Goal: Task Accomplishment & Management: Manage account settings

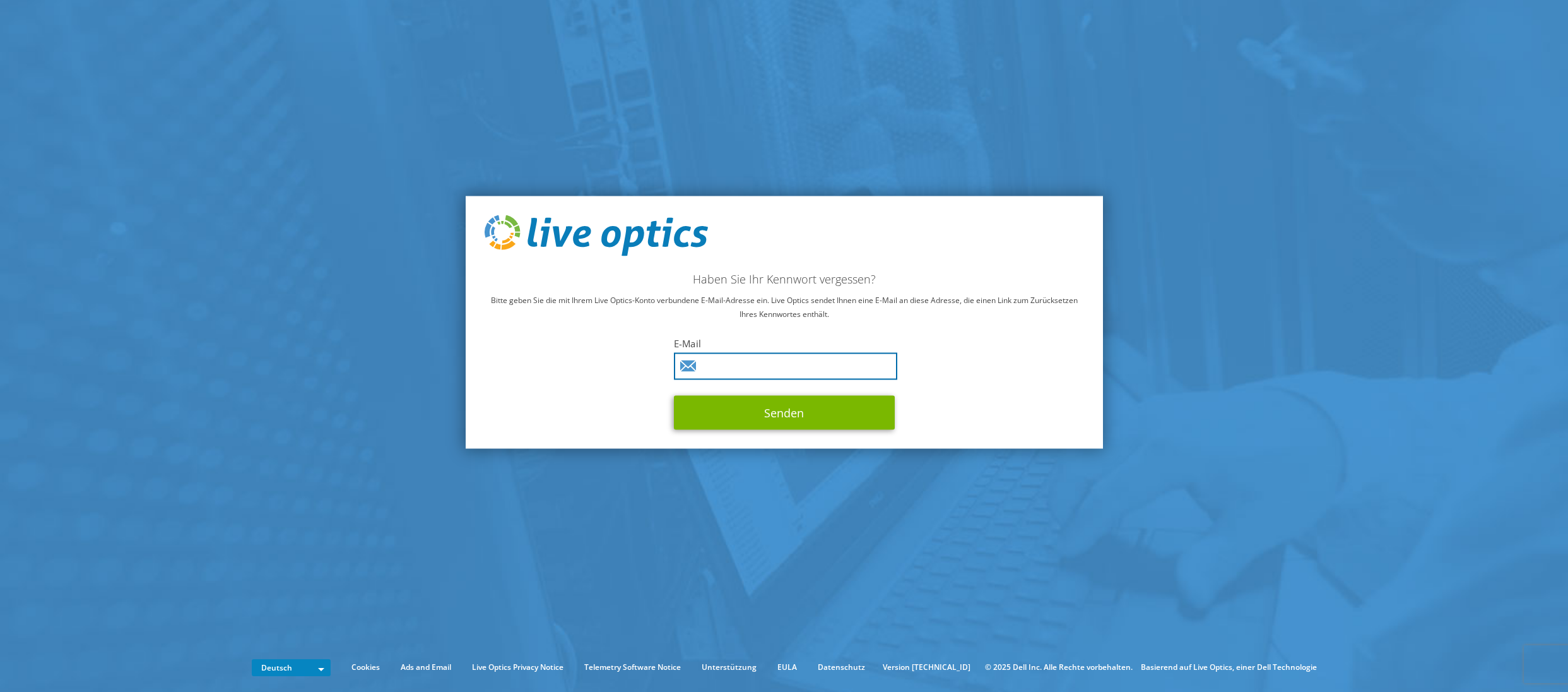
click at [752, 362] on input "text" at bounding box center [785, 366] width 224 height 27
click at [0, 645] on com-1password-button at bounding box center [0, 645] width 0 height 0
click at [745, 365] on input "text" at bounding box center [785, 366] width 224 height 27
type input "c.jacob@tarador.de"
click at [788, 315] on p "Bitte geben Sie die mit Ihrem Live Optics-Konto verbundene E-Mail-Adresse ein. …" at bounding box center [784, 307] width 600 height 28
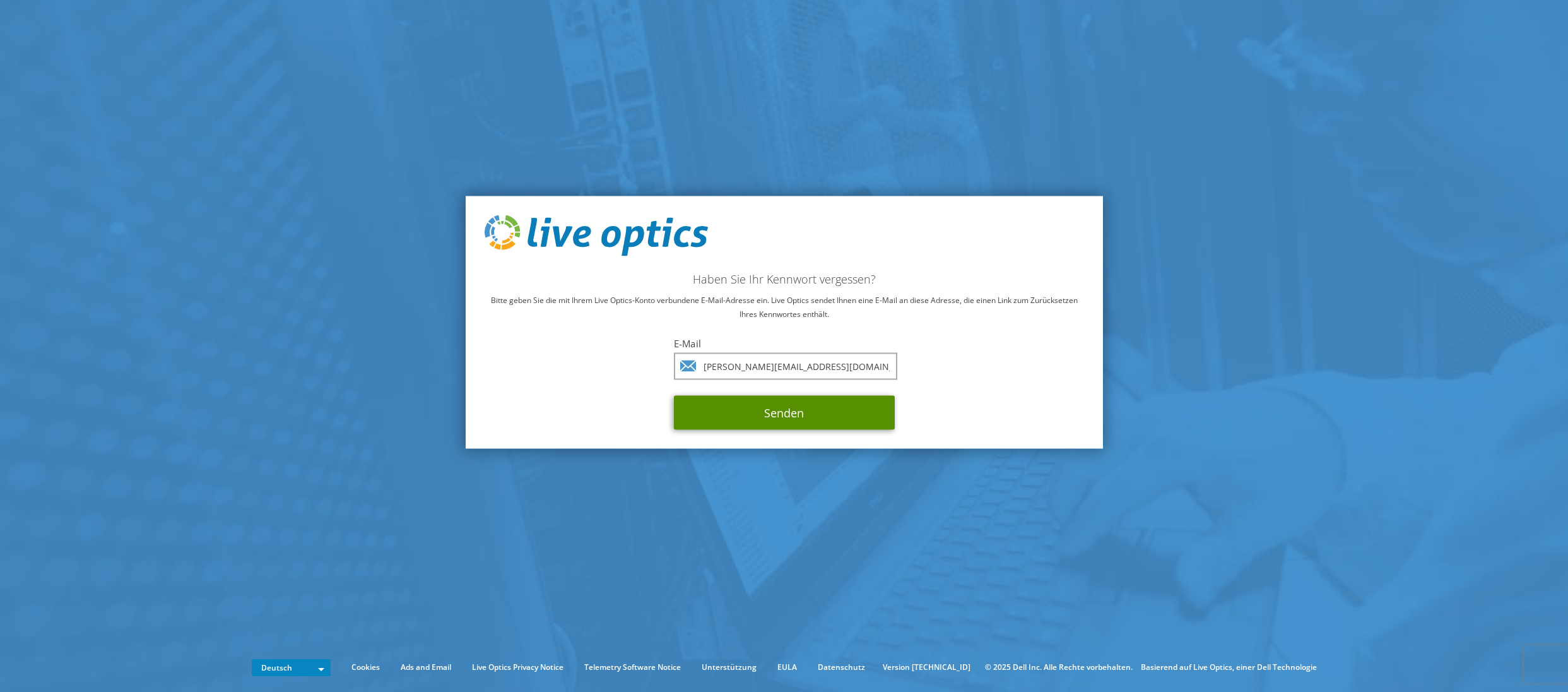
click at [812, 417] on button "Senden" at bounding box center [784, 413] width 221 height 34
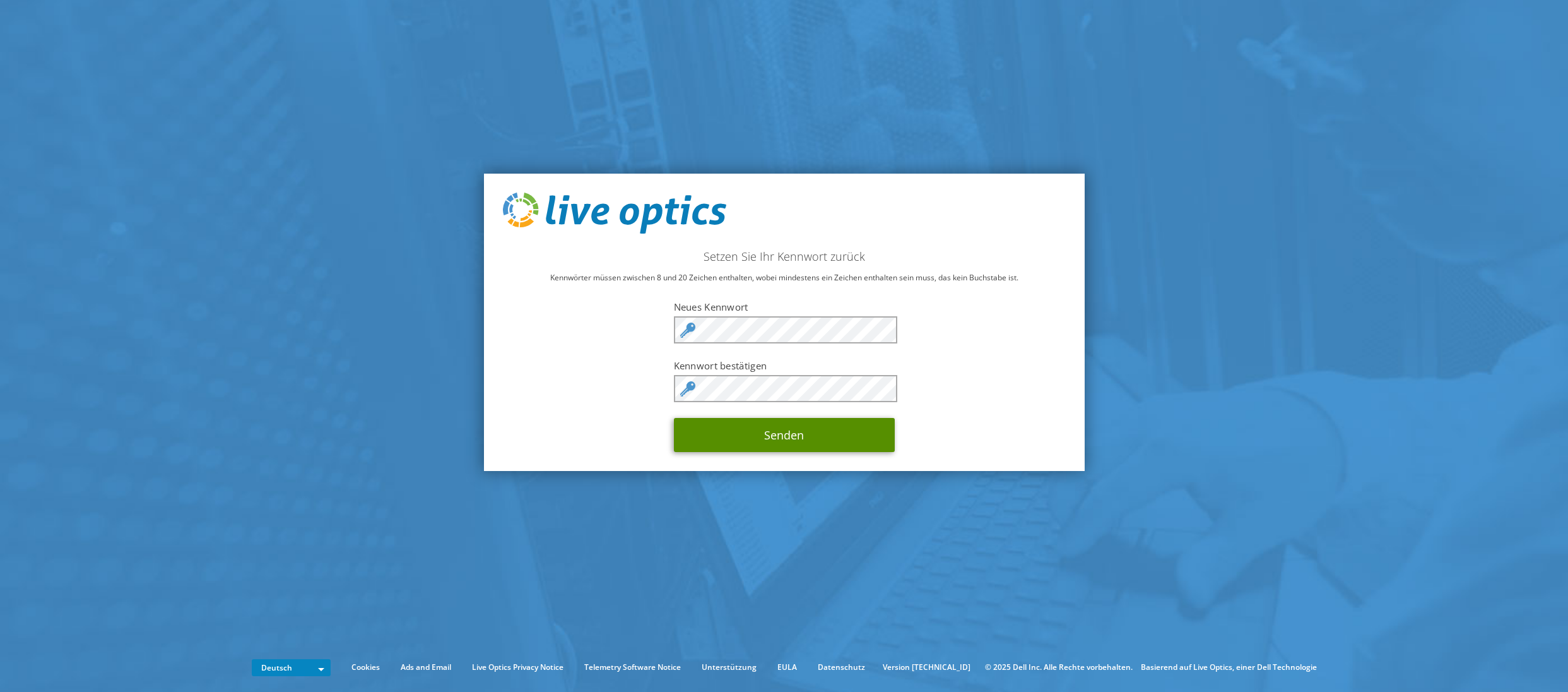
click at [793, 439] on button "Senden" at bounding box center [784, 435] width 221 height 34
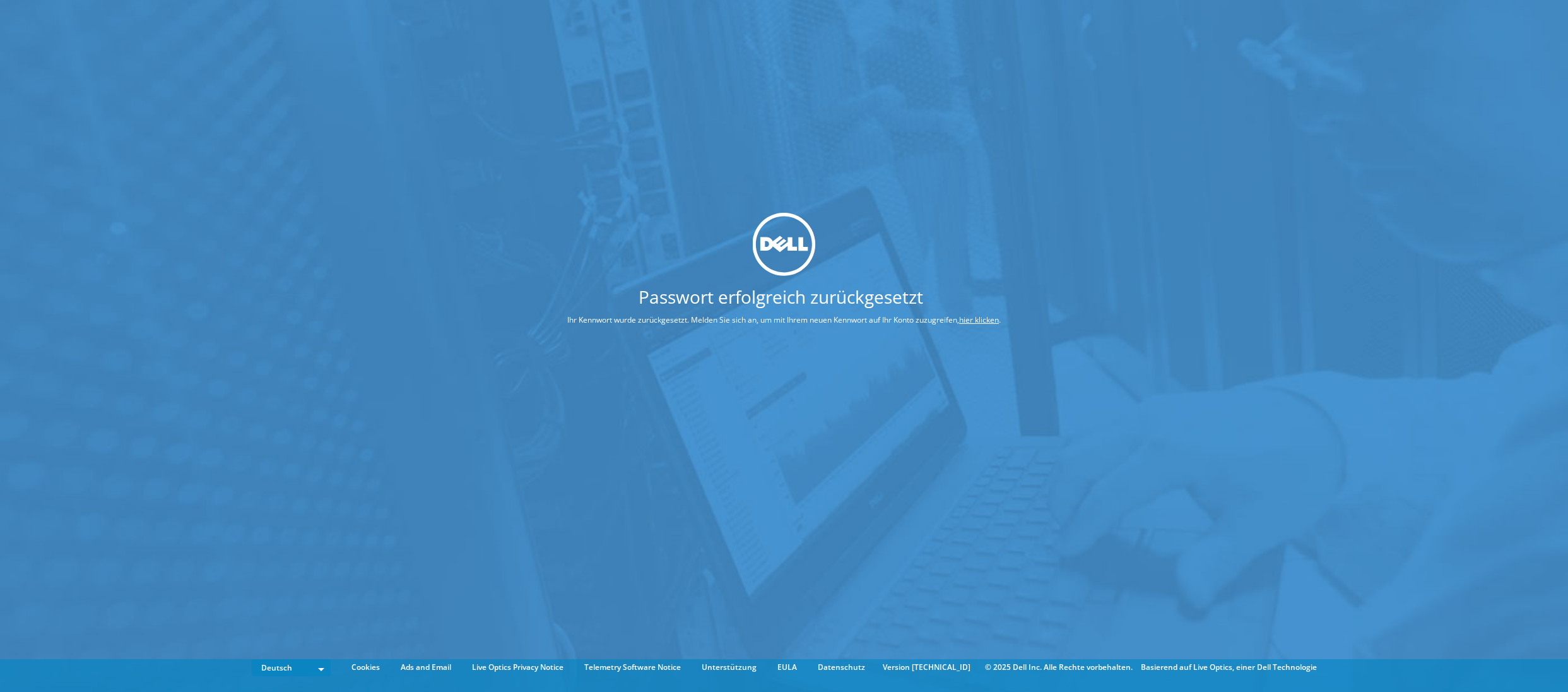
click at [988, 321] on link "hier klicken" at bounding box center [978, 320] width 40 height 11
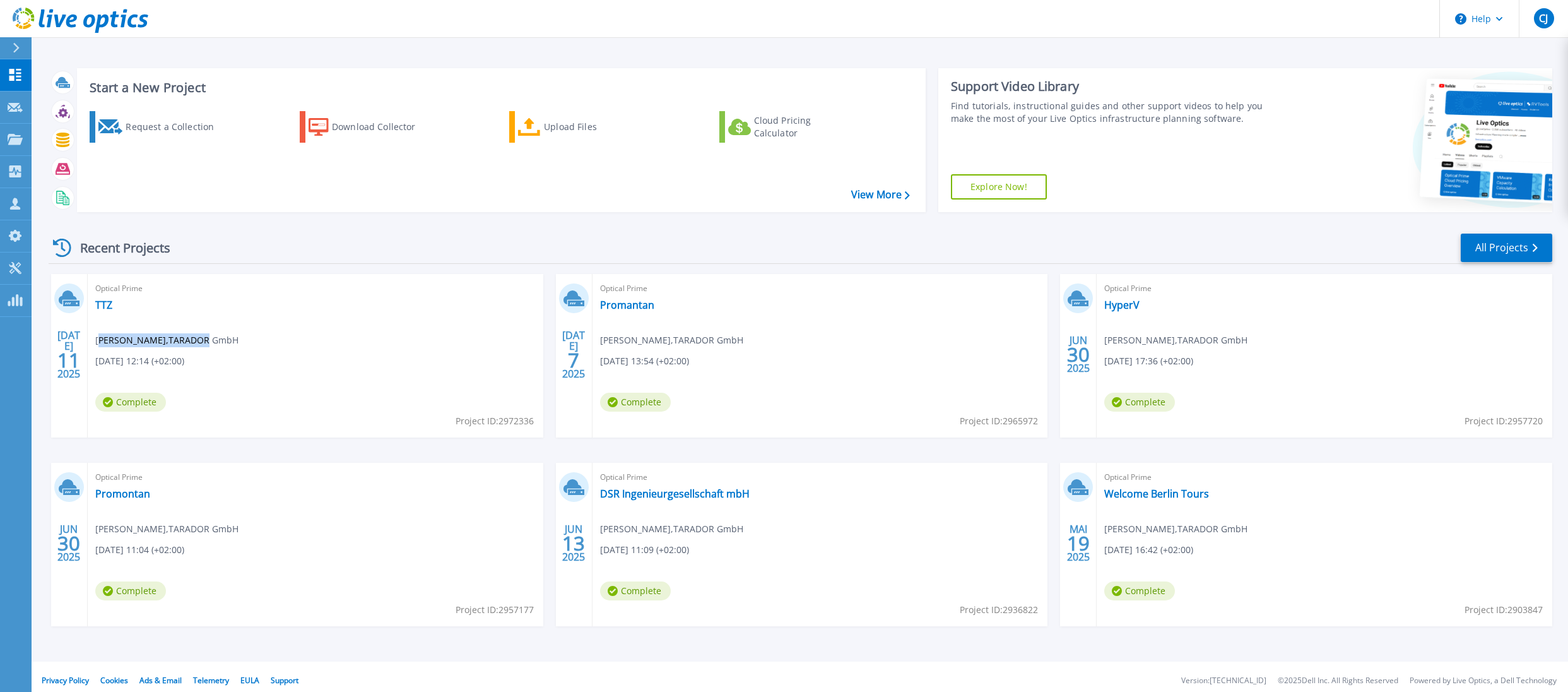
drag, startPoint x: 101, startPoint y: 339, endPoint x: 201, endPoint y: 343, distance: 100.1
click at [201, 343] on span "[PERSON_NAME] , TARADOR GmbH" at bounding box center [167, 340] width 143 height 14
click at [126, 247] on div "Recent Projects" at bounding box center [118, 247] width 139 height 31
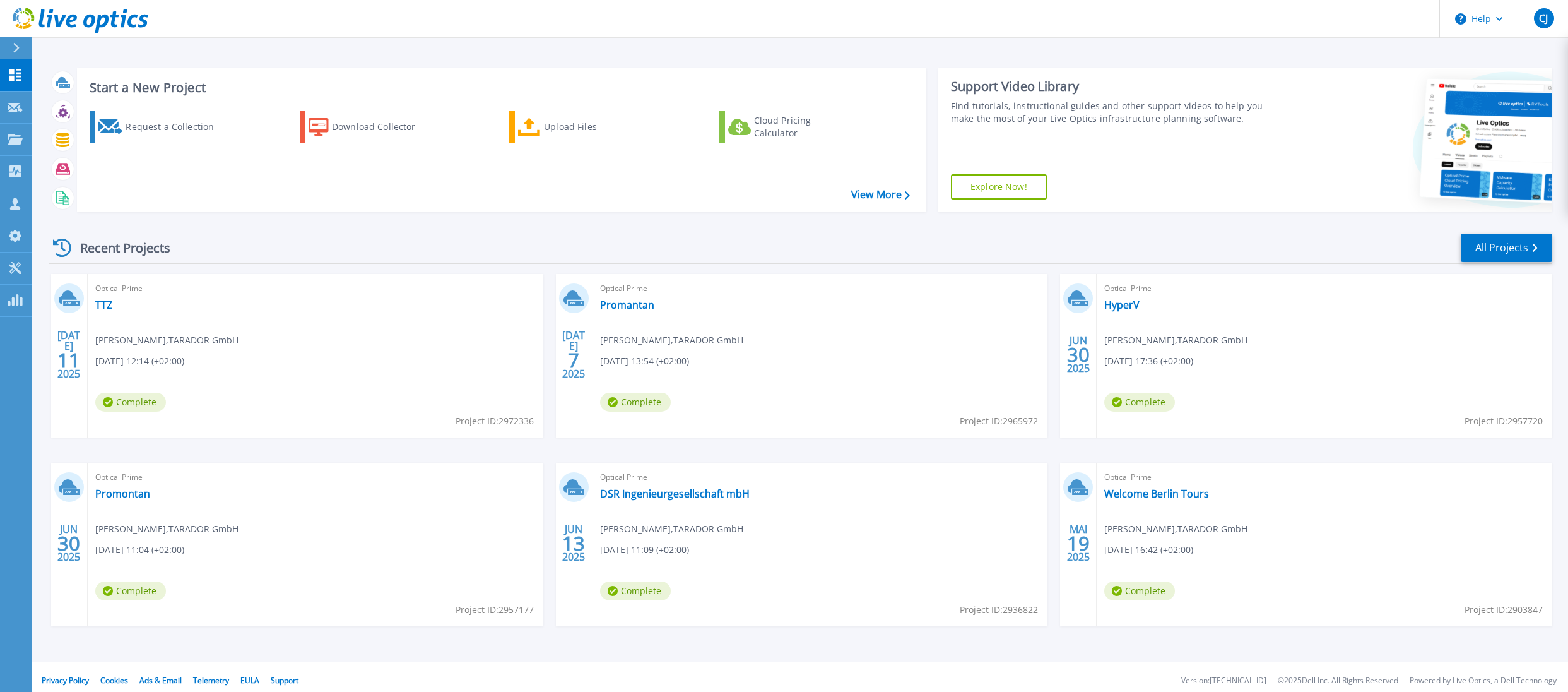
click at [98, 249] on div "Recent Projects" at bounding box center [118, 247] width 139 height 31
click at [129, 246] on div "Recent Projects" at bounding box center [118, 247] width 139 height 31
click at [104, 249] on div "Recent Projects" at bounding box center [118, 247] width 139 height 31
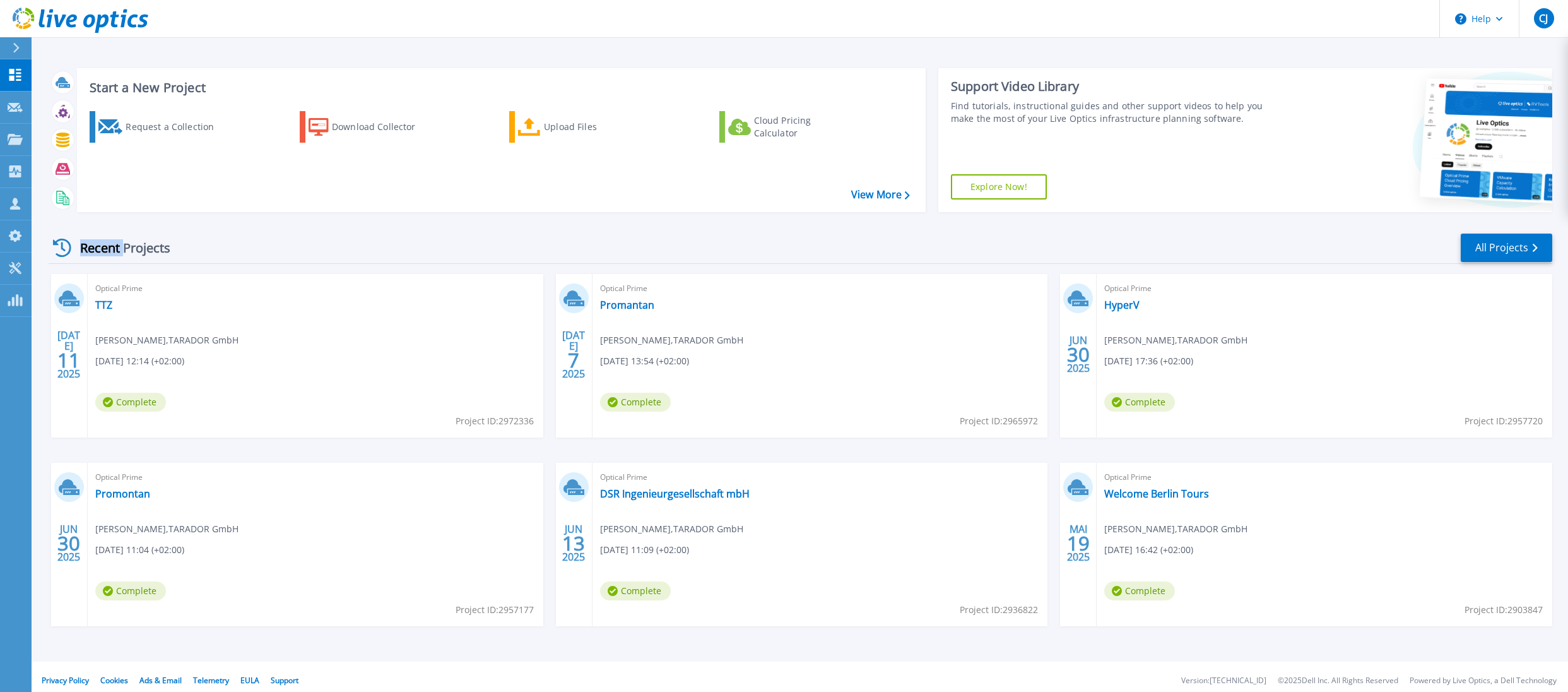
click at [104, 249] on div "Recent Projects" at bounding box center [118, 247] width 139 height 31
click at [144, 248] on div "Recent Projects" at bounding box center [118, 247] width 139 height 31
click at [104, 250] on div "Recent Projects" at bounding box center [118, 247] width 139 height 31
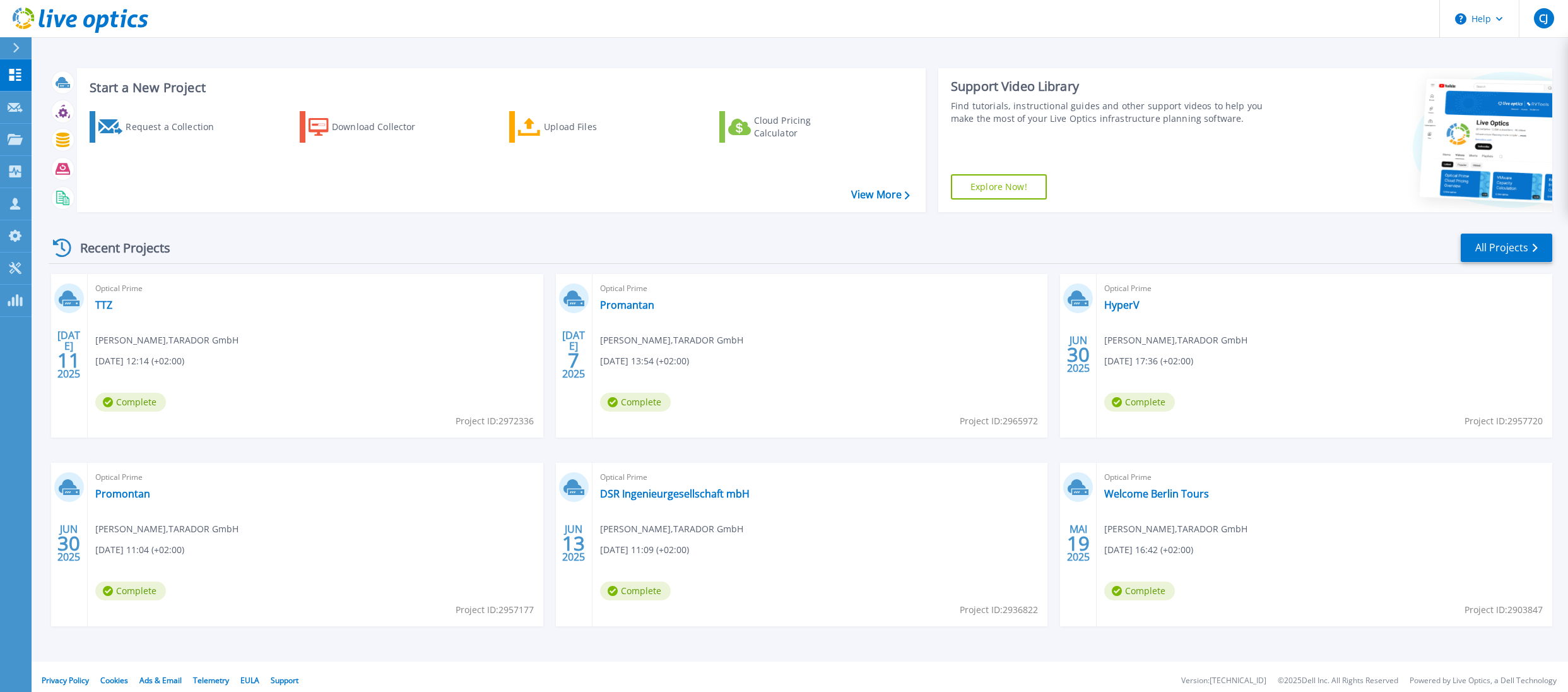
click at [148, 249] on div "Recent Projects" at bounding box center [118, 247] width 139 height 31
click at [107, 249] on div "Recent Projects" at bounding box center [118, 247] width 139 height 31
click at [144, 249] on div "Recent Projects" at bounding box center [118, 247] width 139 height 31
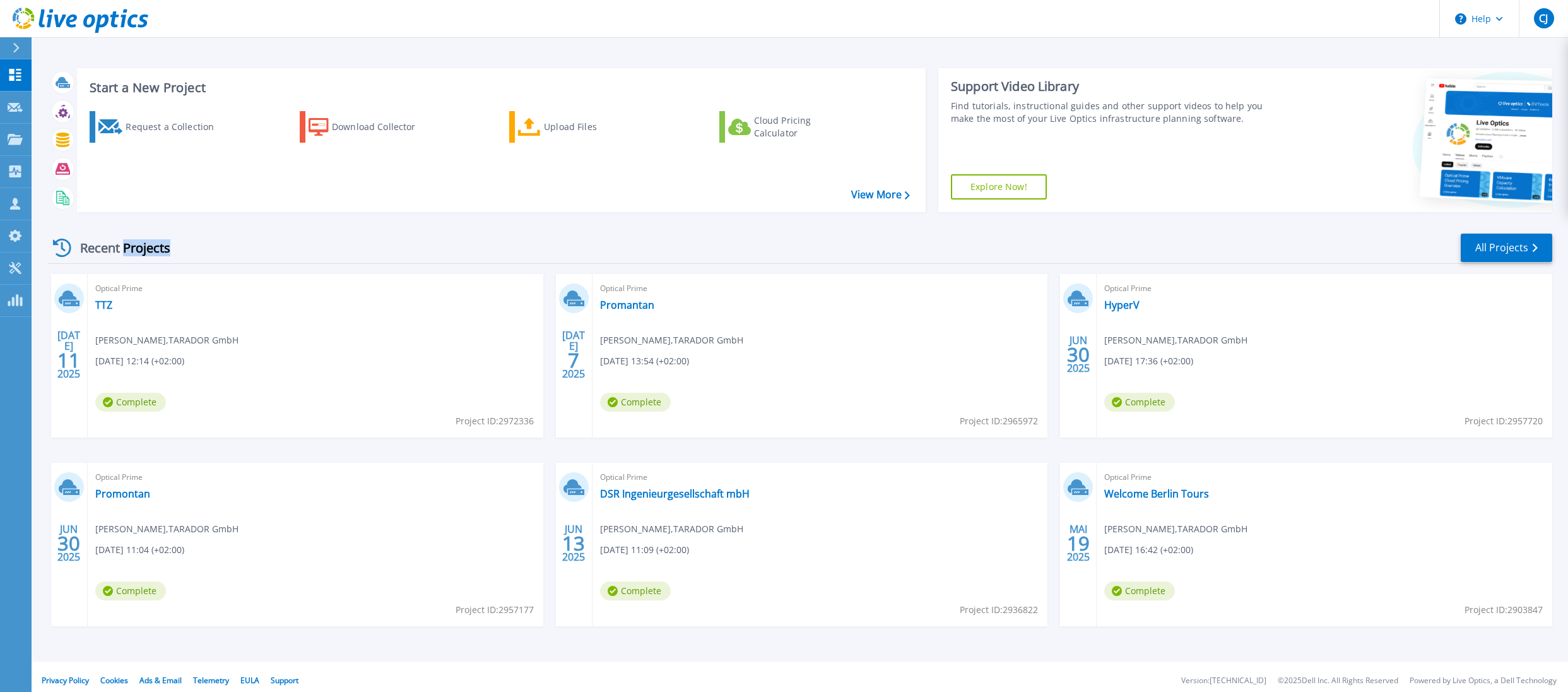
click at [144, 249] on div "Recent Projects" at bounding box center [118, 247] width 139 height 31
click at [91, 246] on div "Recent Projects" at bounding box center [118, 247] width 139 height 31
click at [149, 247] on div "Recent Projects" at bounding box center [118, 247] width 139 height 31
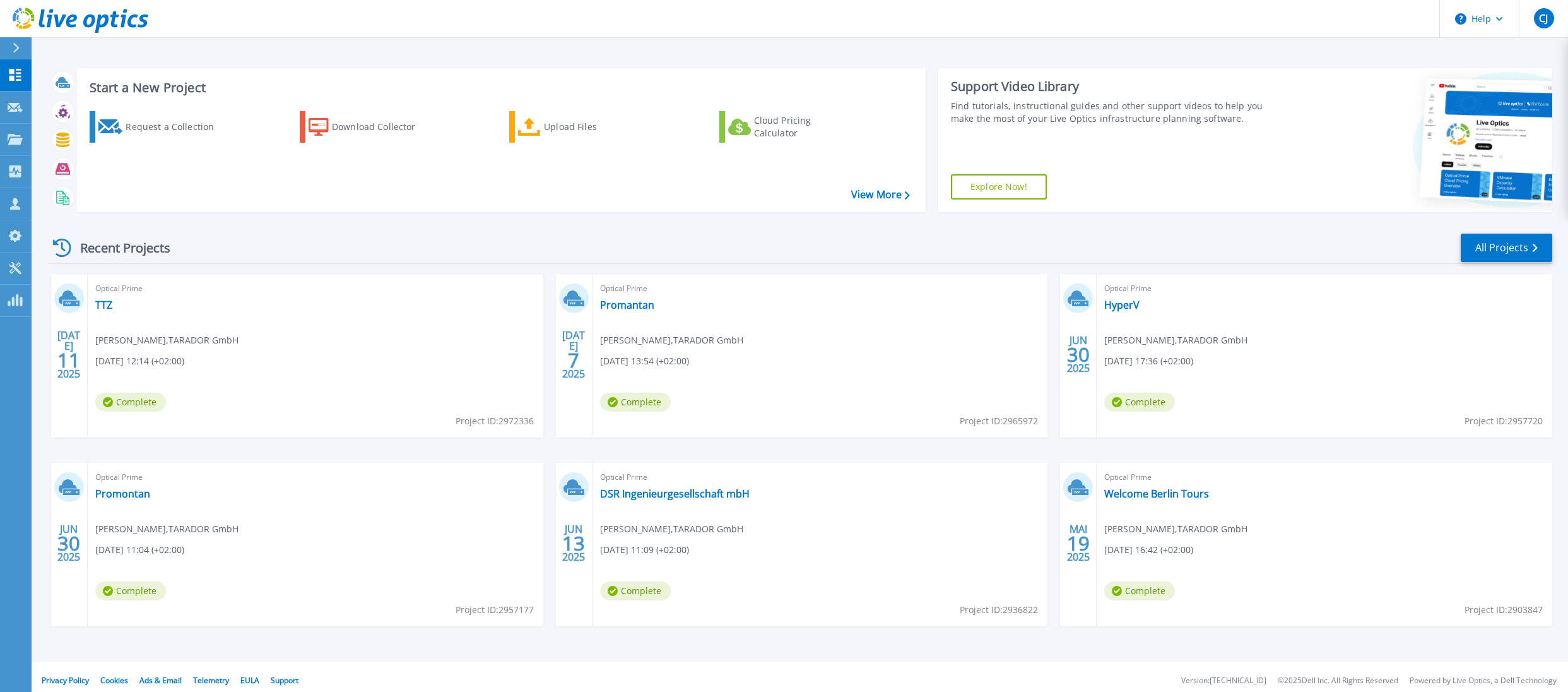
click at [109, 248] on div "Recent Projects" at bounding box center [118, 247] width 139 height 31
click at [149, 249] on div "Recent Projects" at bounding box center [118, 247] width 139 height 31
click at [100, 249] on div "Recent Projects" at bounding box center [118, 247] width 139 height 31
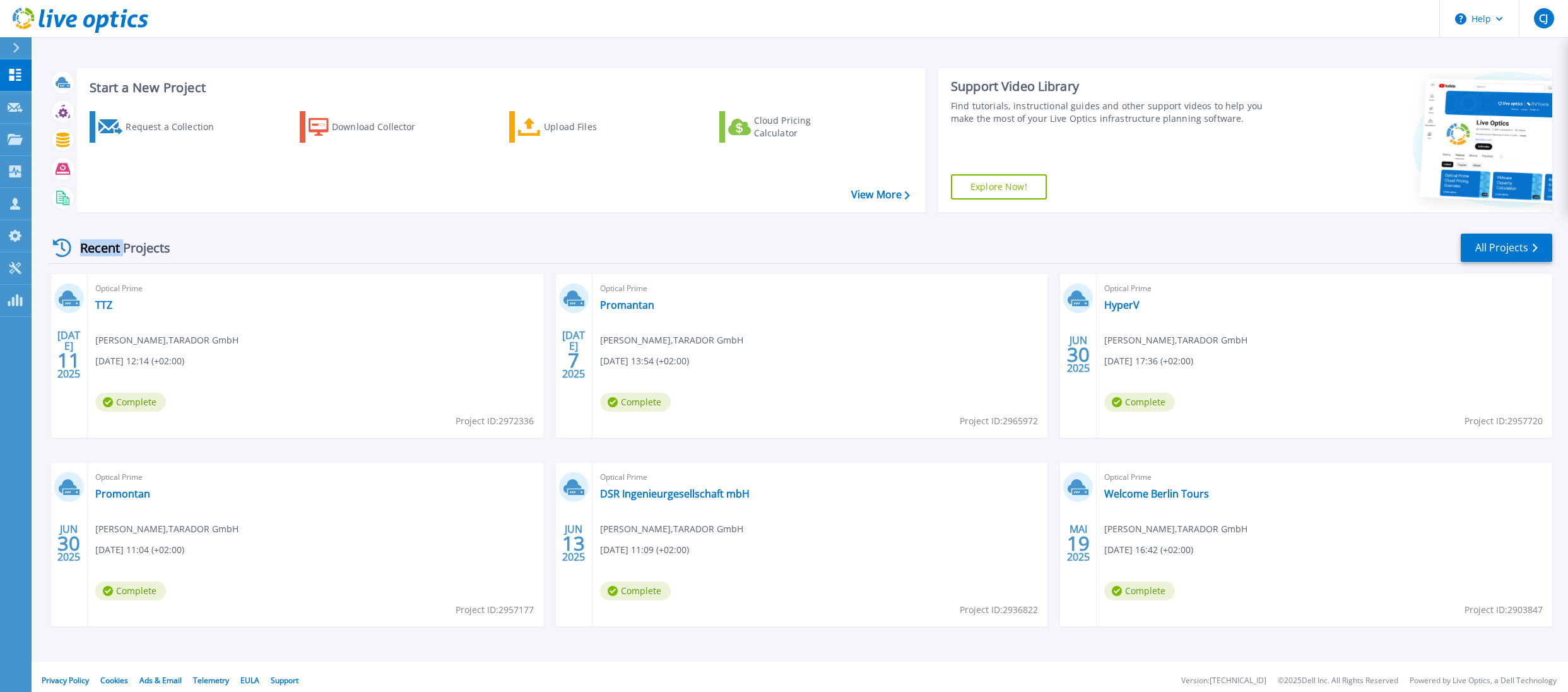
click at [100, 249] on div "Recent Projects" at bounding box center [118, 247] width 139 height 31
click at [142, 247] on div "Recent Projects" at bounding box center [118, 247] width 139 height 31
click at [111, 247] on div "Recent Projects" at bounding box center [118, 247] width 139 height 31
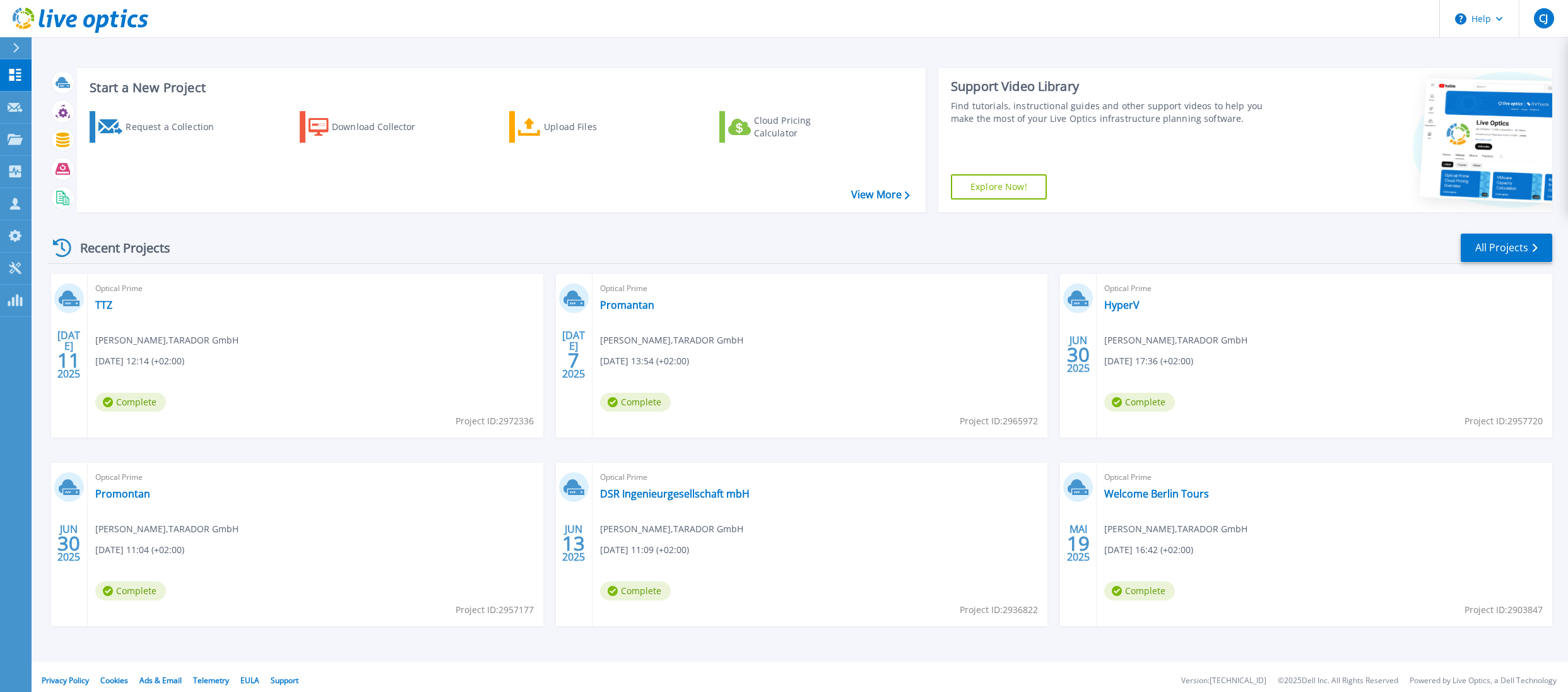
click at [152, 247] on div "Recent Projects" at bounding box center [118, 247] width 139 height 31
click at [94, 244] on div "Recent Projects" at bounding box center [118, 247] width 139 height 31
click at [142, 246] on div "Recent Projects" at bounding box center [118, 247] width 139 height 31
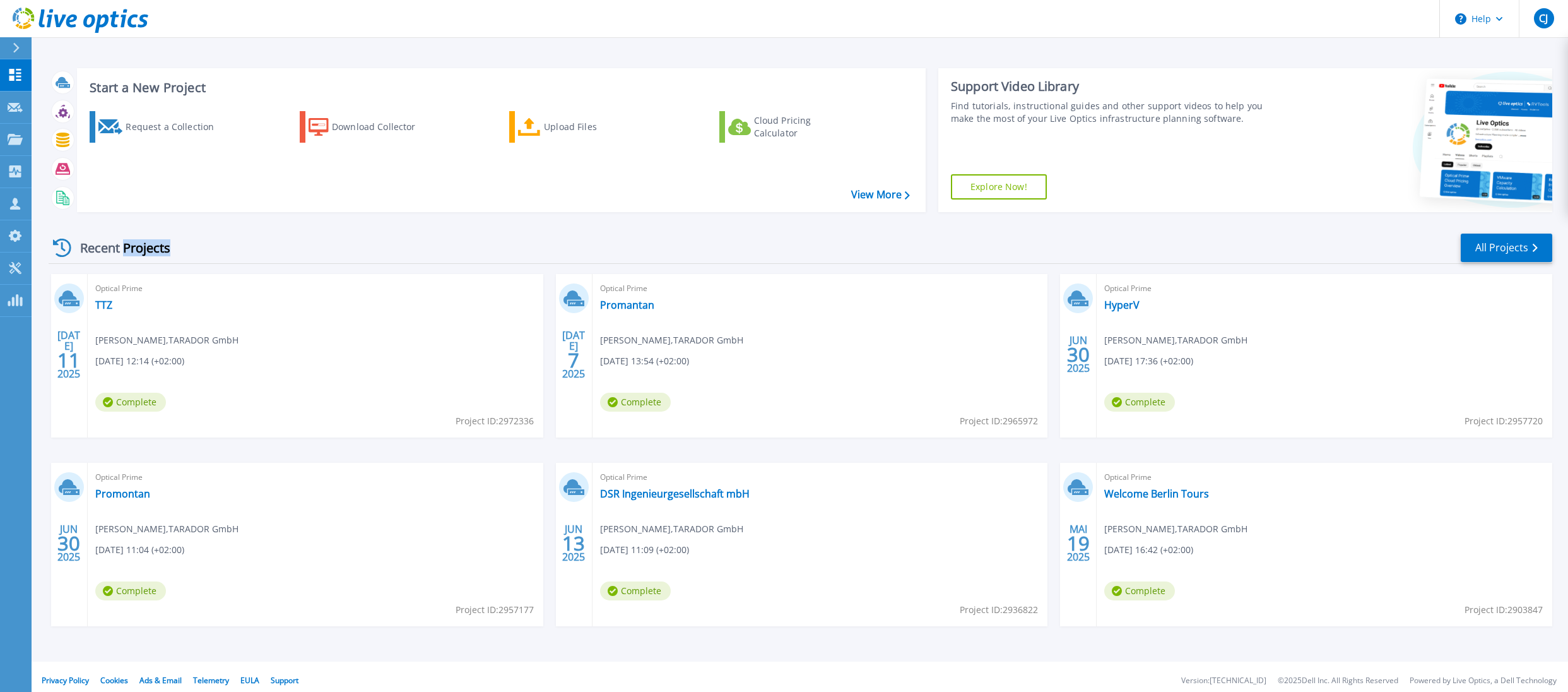
click at [142, 246] on div "Recent Projects" at bounding box center [118, 247] width 139 height 31
drag, startPoint x: 214, startPoint y: 365, endPoint x: 116, endPoint y: 355, distance: 98.5
click at [116, 355] on div "Optical Prime TTZ Christian Jacob , TARADOR GmbH 07.11.2025, 12:14 (+02:00) Com…" at bounding box center [315, 356] width 455 height 164
click at [134, 357] on span "07.11.2025, 12:14 (+02:00)" at bounding box center [139, 361] width 89 height 14
drag, startPoint x: 94, startPoint y: 340, endPoint x: 204, endPoint y: 361, distance: 112.0
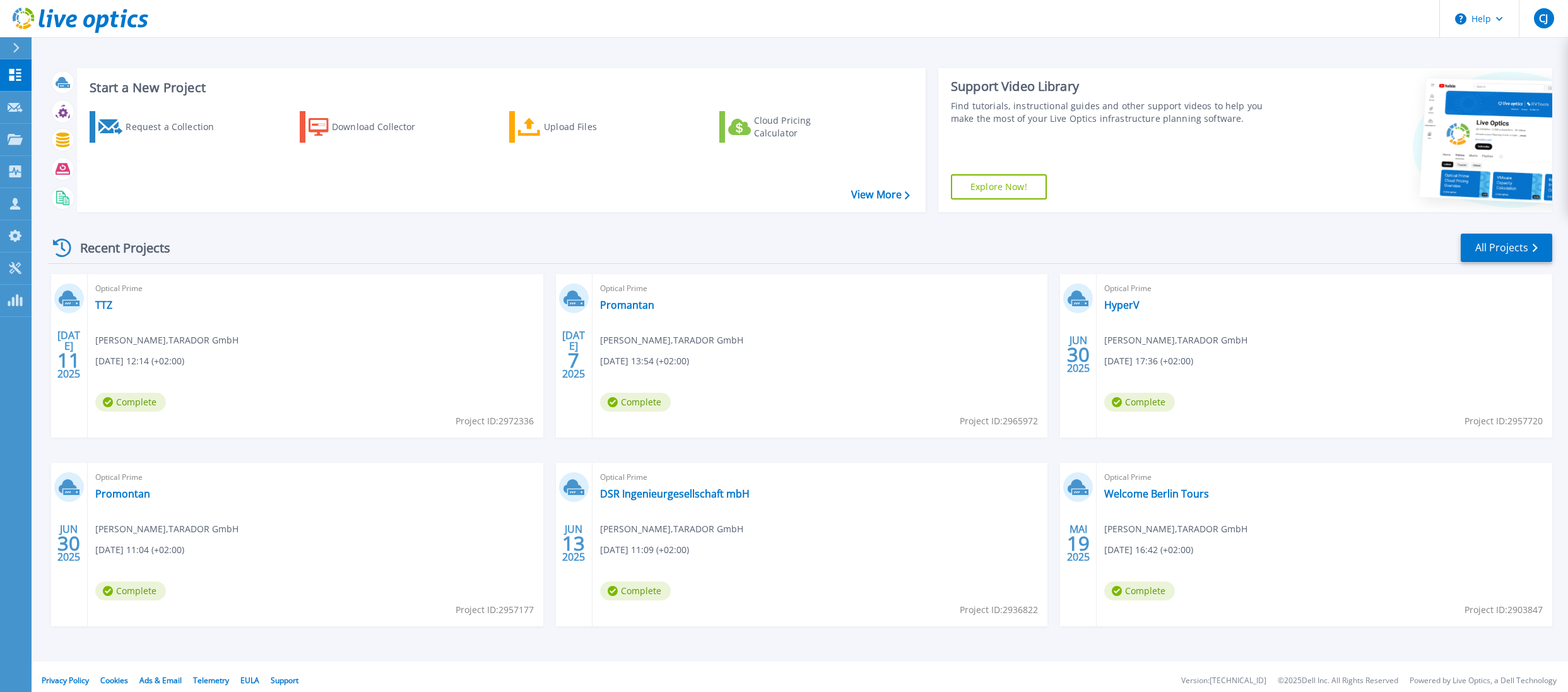
click at [204, 361] on div "Optical Prime TTZ Christian Jacob , TARADOR GmbH 07.11.2025, 12:14 (+02:00) Com…" at bounding box center [315, 356] width 455 height 164
drag, startPoint x: 96, startPoint y: 341, endPoint x: 198, endPoint y: 364, distance: 104.6
click at [198, 364] on div "Optical Prime TTZ Christian Jacob , TARADOR GmbH 07.11.2025, 12:14 (+02:00) Com…" at bounding box center [315, 356] width 455 height 164
click at [184, 364] on span "07.11.2025, 12:14 (+02:00)" at bounding box center [139, 361] width 89 height 14
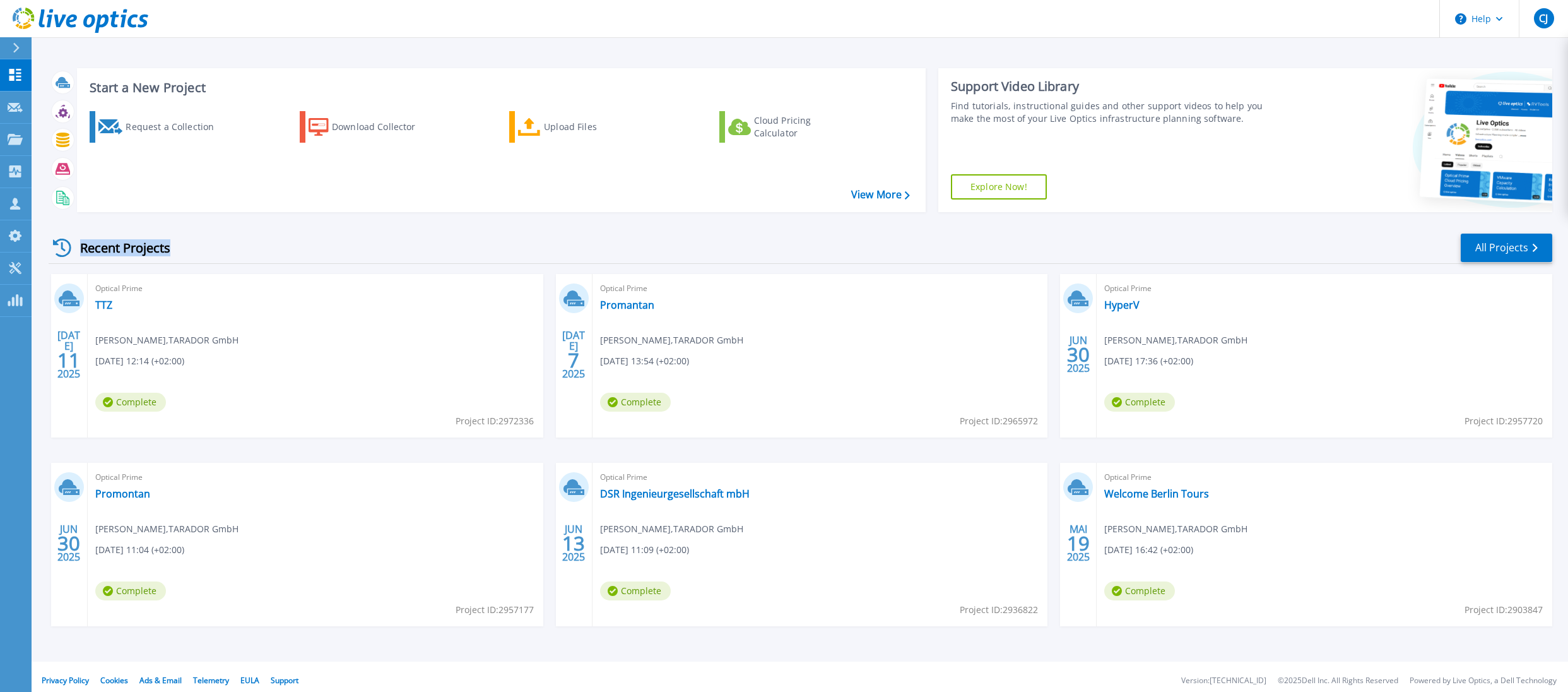
drag, startPoint x: 80, startPoint y: 249, endPoint x: 169, endPoint y: 250, distance: 89.0
click at [169, 250] on div "Recent Projects" at bounding box center [118, 247] width 139 height 31
click at [149, 250] on div "Recent Projects" at bounding box center [118, 247] width 139 height 31
click at [102, 250] on div "Recent Projects" at bounding box center [118, 247] width 139 height 31
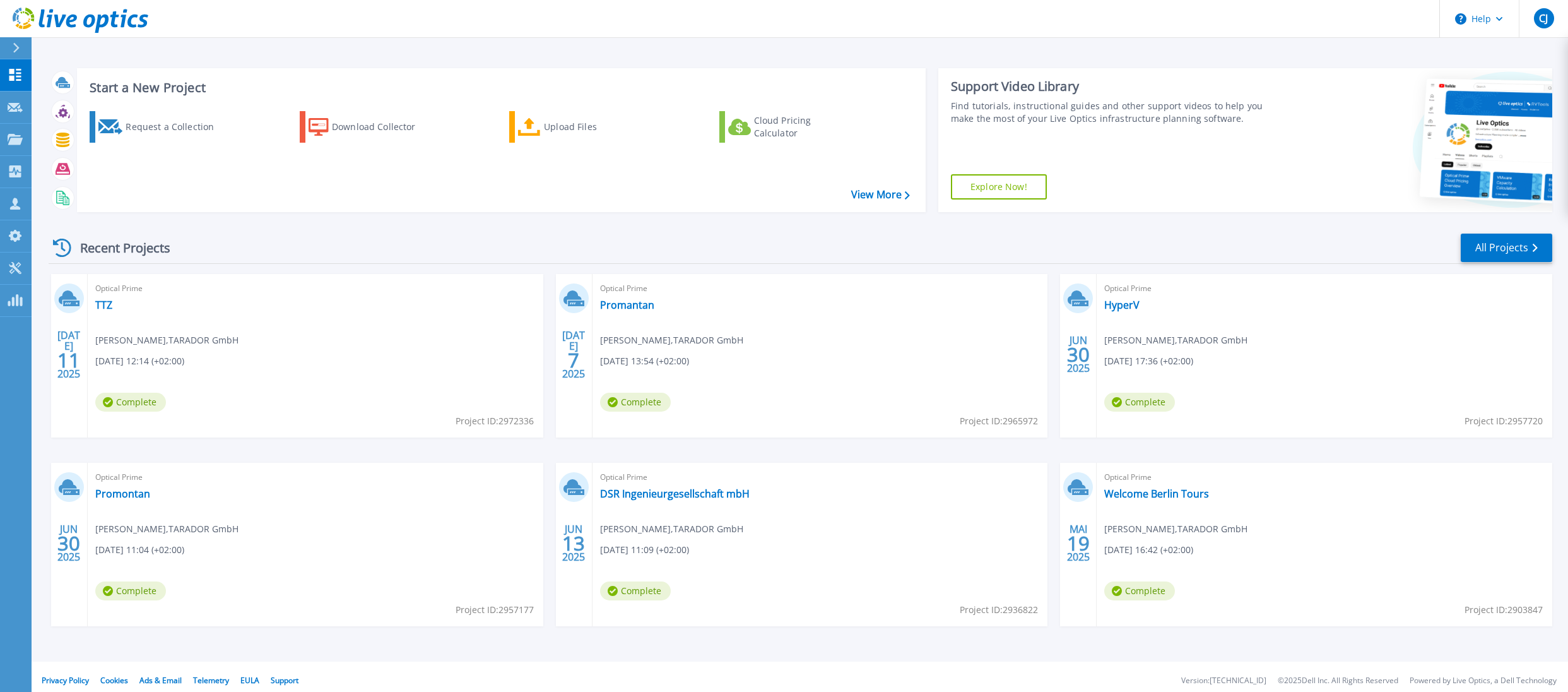
click at [149, 251] on div "Recent Projects" at bounding box center [118, 247] width 139 height 31
click at [89, 251] on div "Recent Projects" at bounding box center [118, 247] width 139 height 31
click at [150, 250] on div "Recent Projects" at bounding box center [118, 247] width 139 height 31
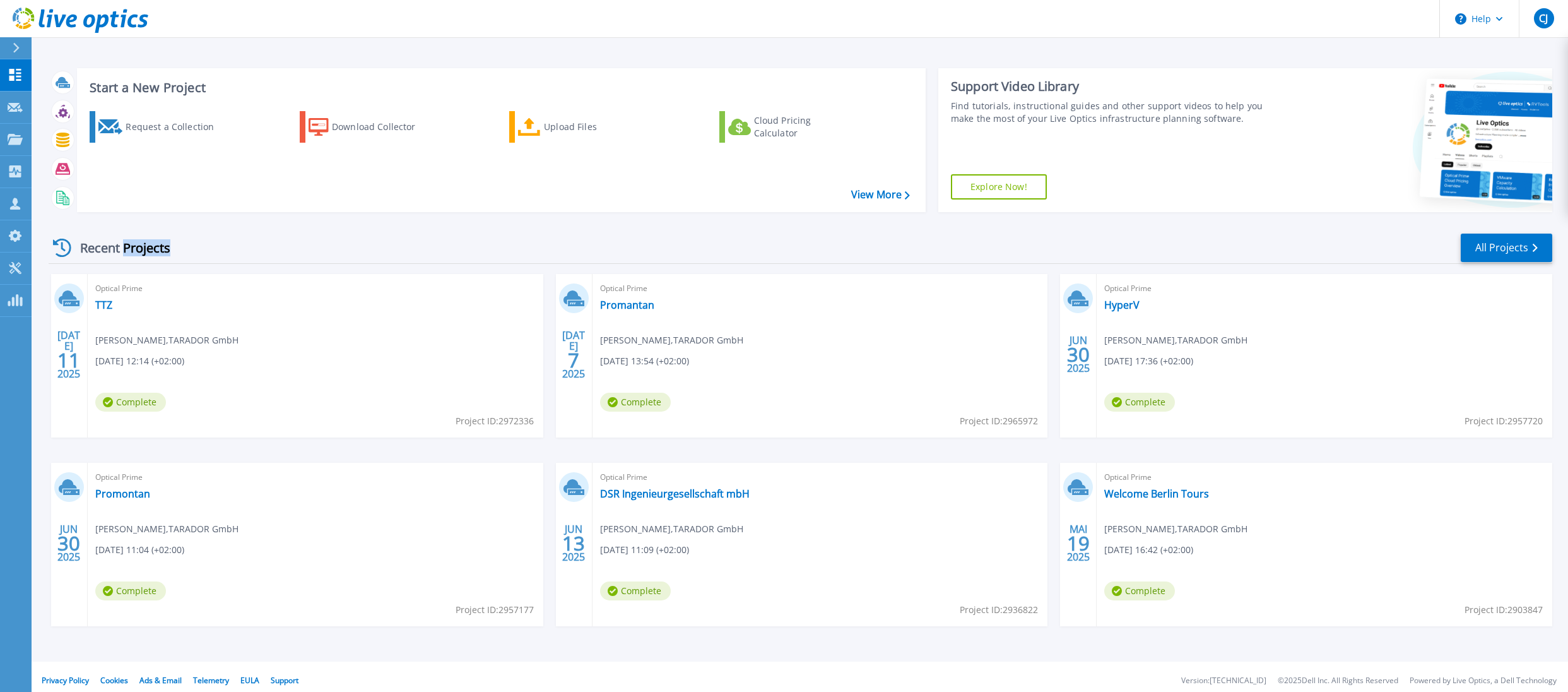
click at [150, 250] on div "Recent Projects" at bounding box center [118, 247] width 139 height 31
click at [96, 249] on div "Recent Projects" at bounding box center [118, 247] width 139 height 31
click at [151, 249] on div "Recent Projects" at bounding box center [118, 247] width 139 height 31
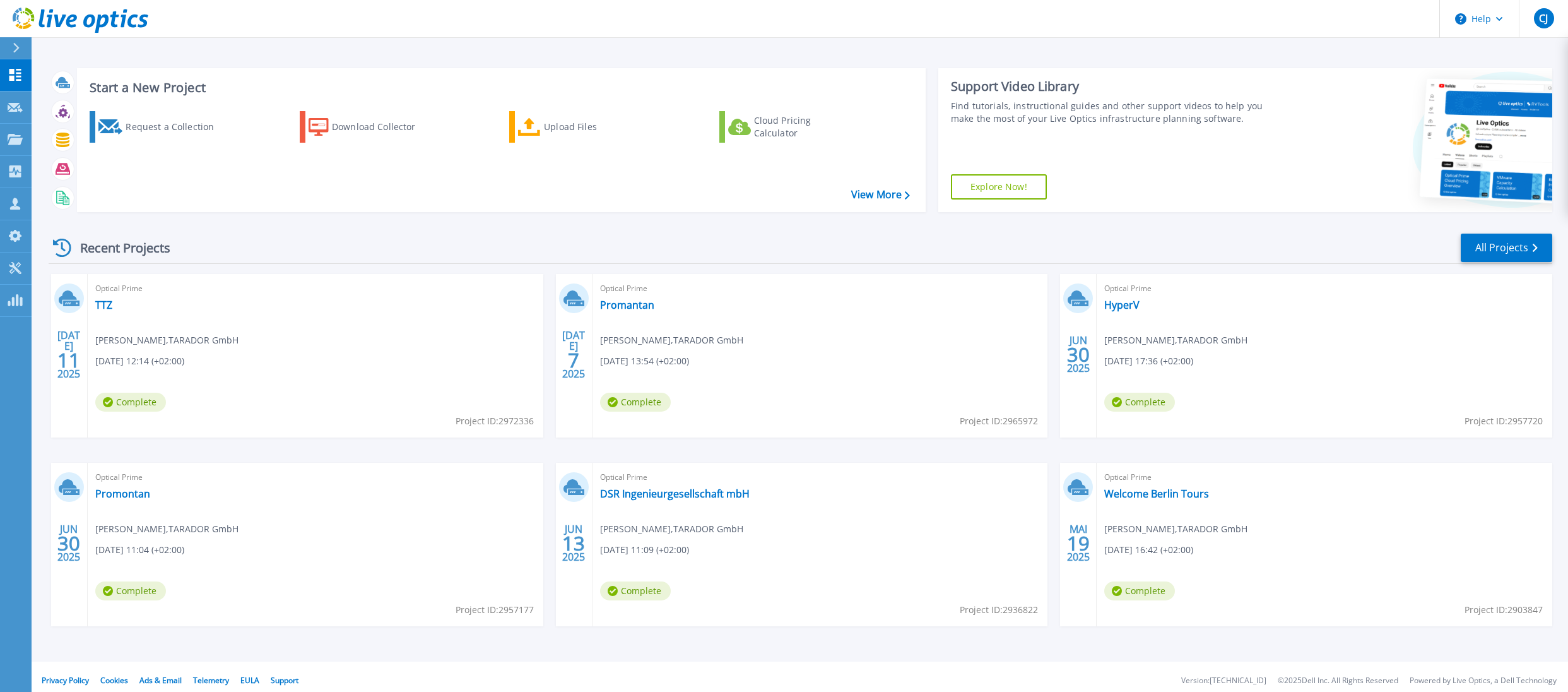
click at [105, 250] on div "Recent Projects" at bounding box center [118, 247] width 139 height 31
click at [147, 249] on div "Recent Projects" at bounding box center [118, 247] width 139 height 31
click at [105, 251] on div "Recent Projects" at bounding box center [118, 247] width 139 height 31
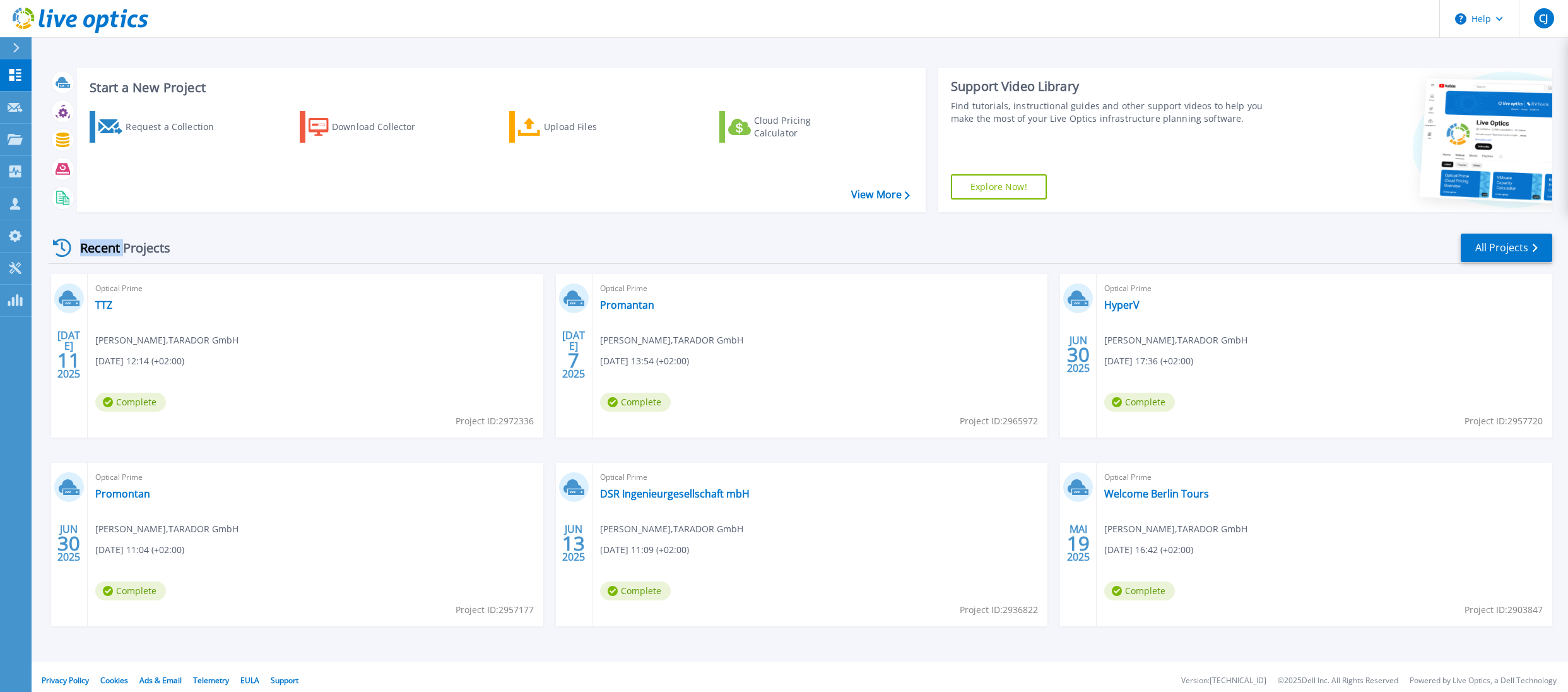
click at [105, 251] on div "Recent Projects" at bounding box center [118, 247] width 139 height 31
click at [136, 251] on div "Recent Projects" at bounding box center [118, 247] width 139 height 31
drag, startPoint x: 80, startPoint y: 250, endPoint x: 169, endPoint y: 251, distance: 89.0
click at [169, 251] on div "Recent Projects" at bounding box center [118, 247] width 139 height 31
click at [167, 251] on div "Recent Projects" at bounding box center [118, 247] width 139 height 31
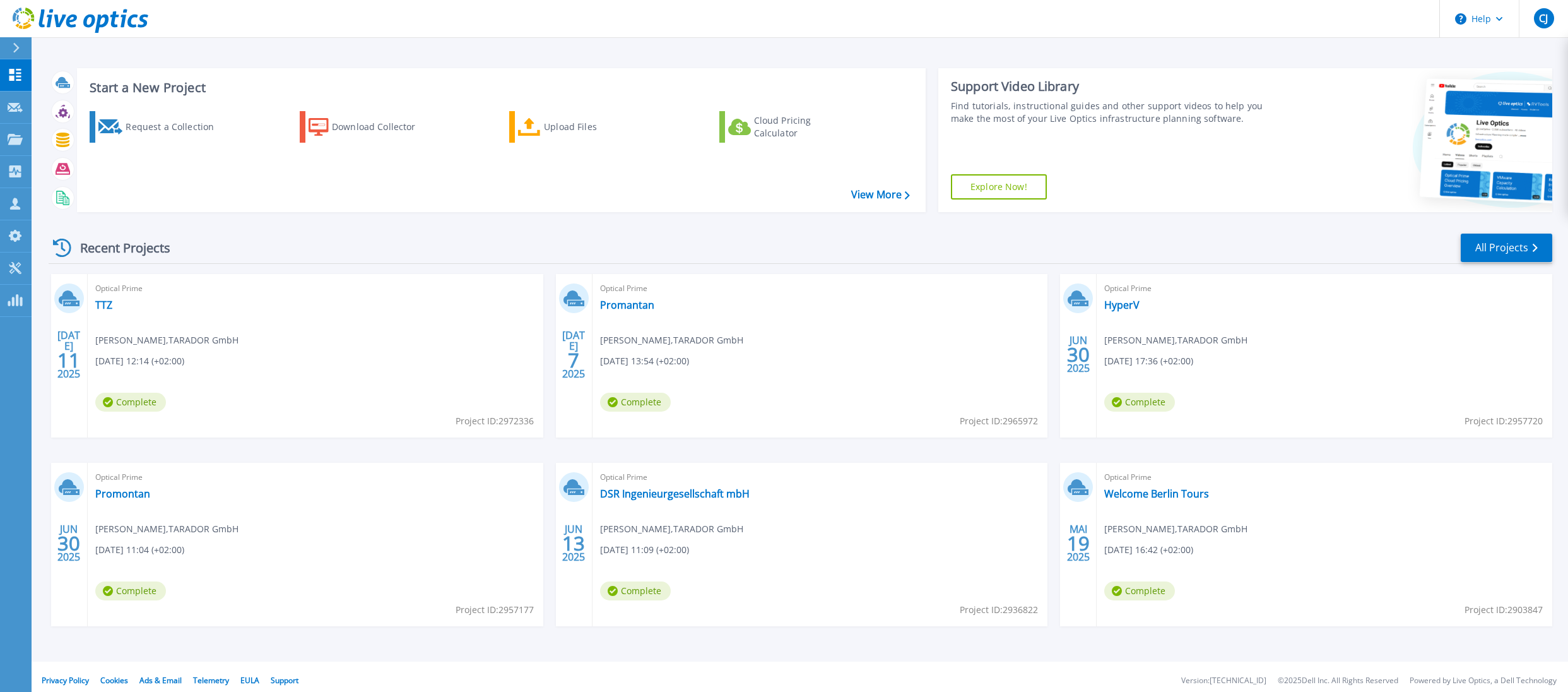
click at [89, 251] on div "Recent Projects" at bounding box center [118, 247] width 139 height 31
click at [148, 248] on div "Recent Projects" at bounding box center [118, 247] width 139 height 31
drag, startPoint x: 213, startPoint y: 361, endPoint x: 141, endPoint y: 352, distance: 72.6
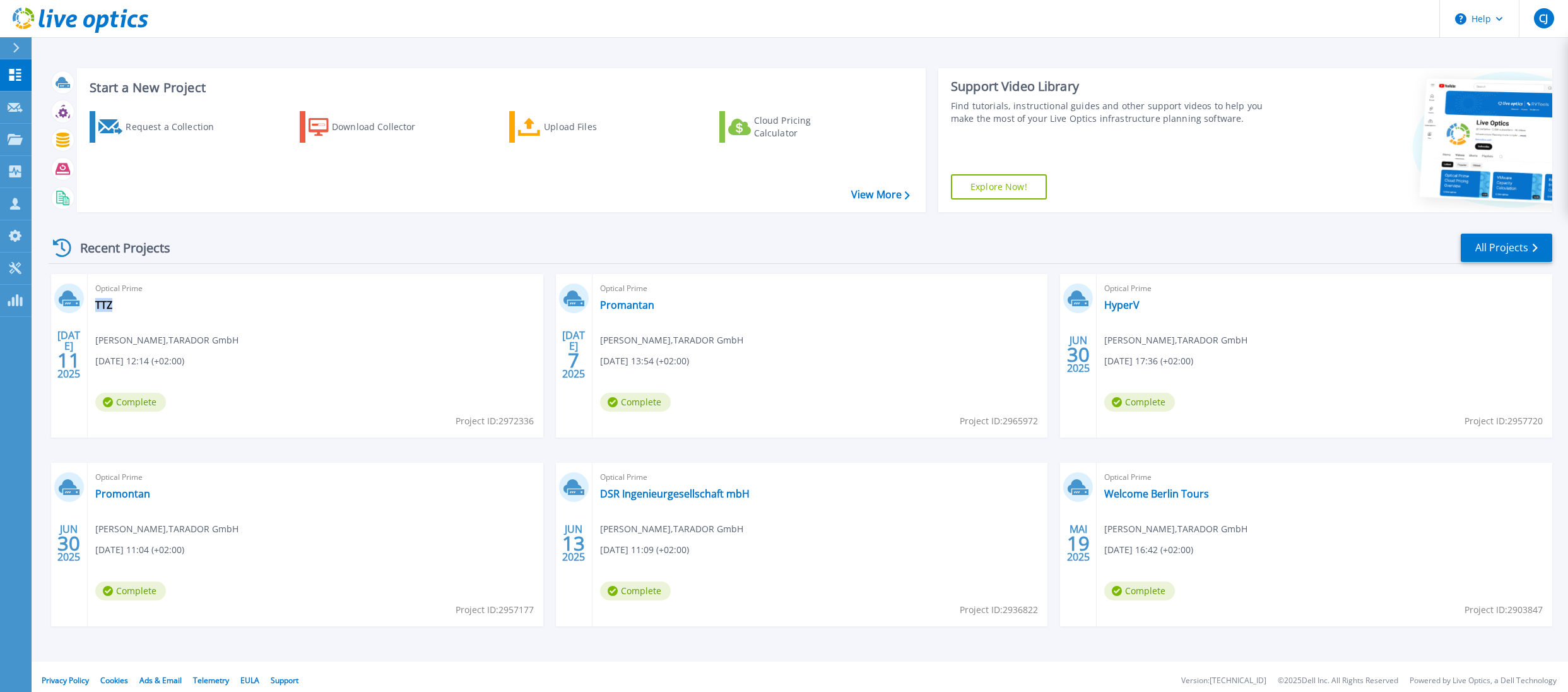
click at [141, 352] on div "Optical Prime TTZ Christian Jacob , TARADOR GmbH 07.11.2025, 12:14 (+02:00) Com…" at bounding box center [315, 356] width 455 height 164
click at [141, 345] on span "Christian Jacob , TARADOR GmbH" at bounding box center [167, 340] width 143 height 14
drag, startPoint x: 96, startPoint y: 339, endPoint x: 202, endPoint y: 365, distance: 109.1
click at [202, 365] on div "Optical Prime TTZ Christian Jacob , TARADOR GmbH 07.11.2025, 12:14 (+02:00) Com…" at bounding box center [315, 356] width 455 height 164
click at [104, 342] on span "Christian Jacob , TARADOR GmbH" at bounding box center [167, 340] width 143 height 14
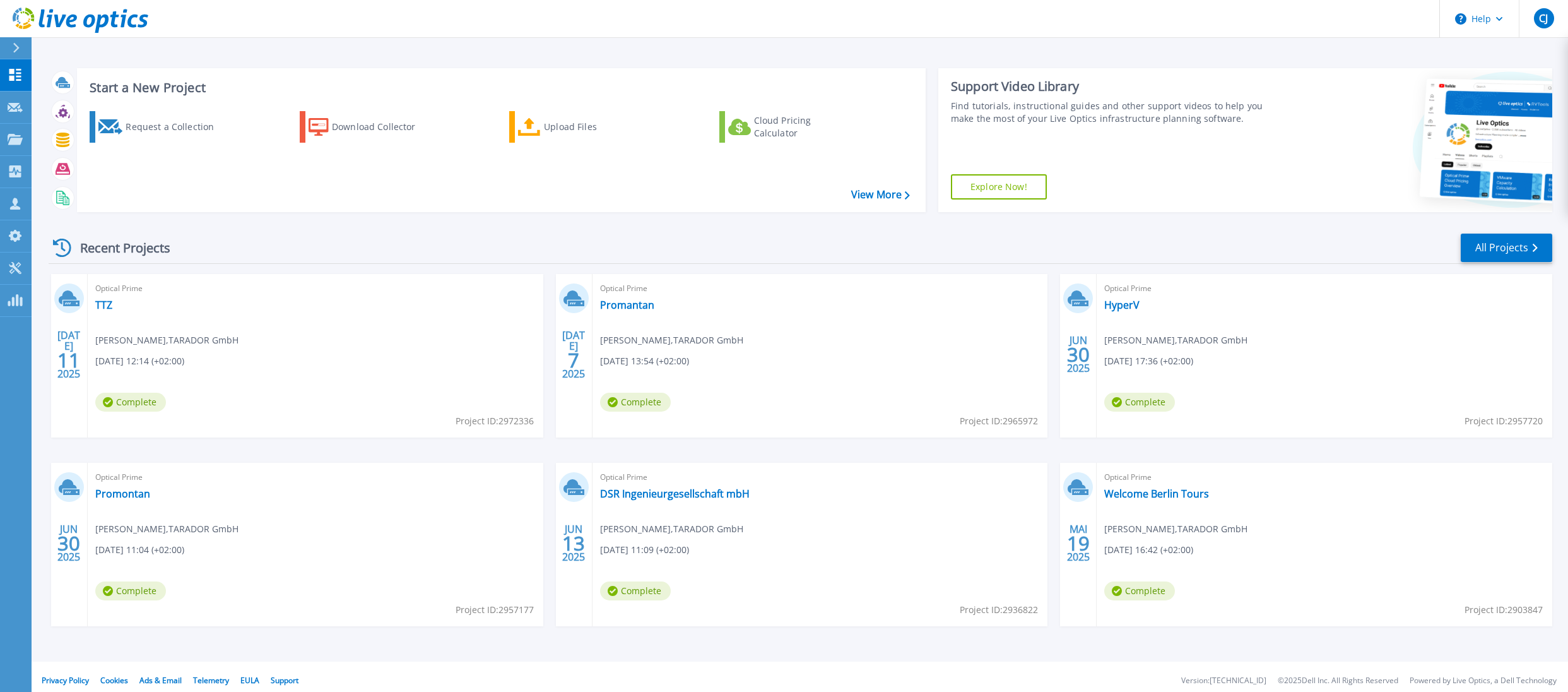
drag, startPoint x: 98, startPoint y: 340, endPoint x: 202, endPoint y: 363, distance: 106.5
click at [202, 363] on div "Optical Prime TTZ Christian Jacob , TARADOR GmbH 07.11.2025, 12:14 (+02:00) Com…" at bounding box center [315, 356] width 455 height 164
click at [137, 335] on span "Christian Jacob , TARADOR GmbH" at bounding box center [167, 340] width 143 height 14
drag, startPoint x: 96, startPoint y: 341, endPoint x: 227, endPoint y: 342, distance: 131.0
click at [227, 342] on span "Christian Jacob , TARADOR GmbH" at bounding box center [167, 340] width 143 height 14
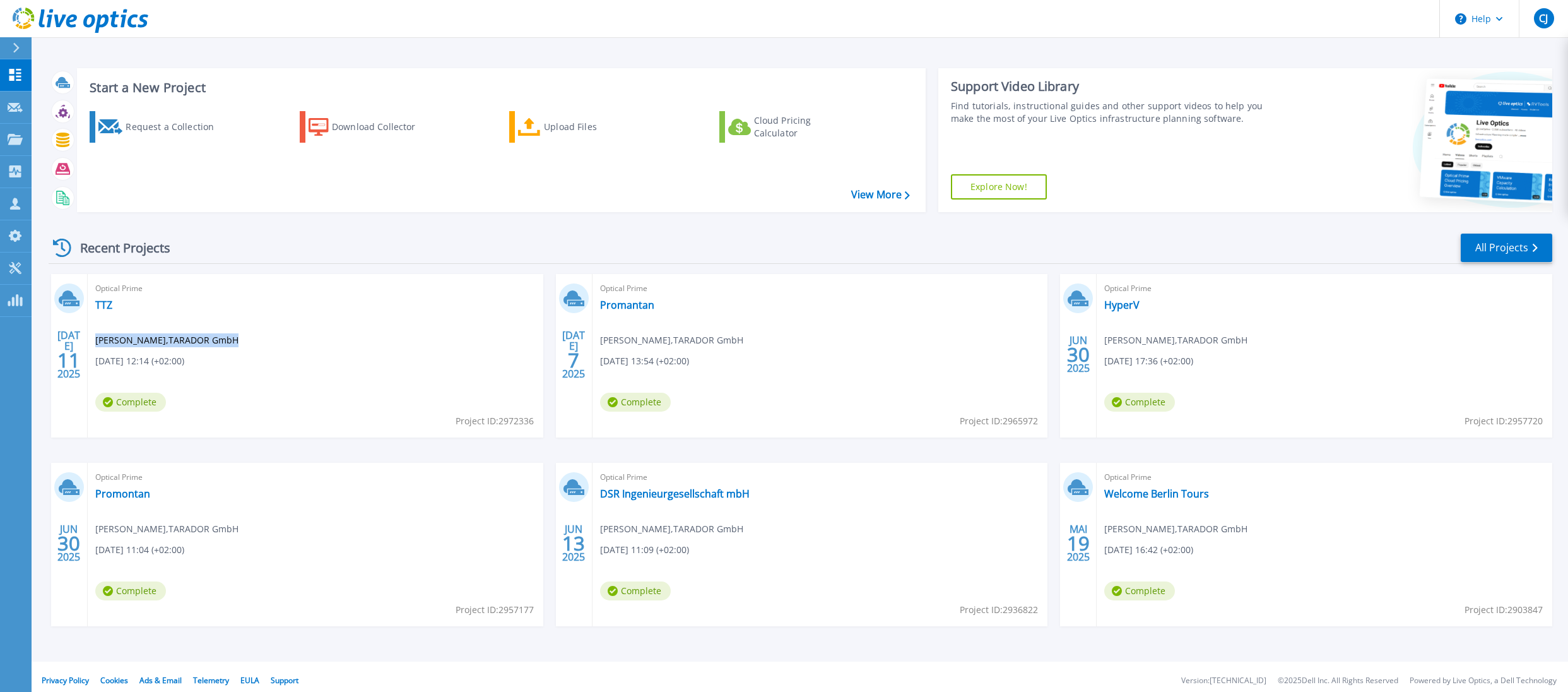
click at [208, 342] on span "Christian Jacob , TARADOR GmbH" at bounding box center [167, 340] width 143 height 14
click at [116, 342] on span "Christian Jacob , TARADOR GmbH" at bounding box center [167, 340] width 143 height 14
click at [153, 343] on span "Christian Jacob , TARADOR GmbH" at bounding box center [167, 340] width 143 height 14
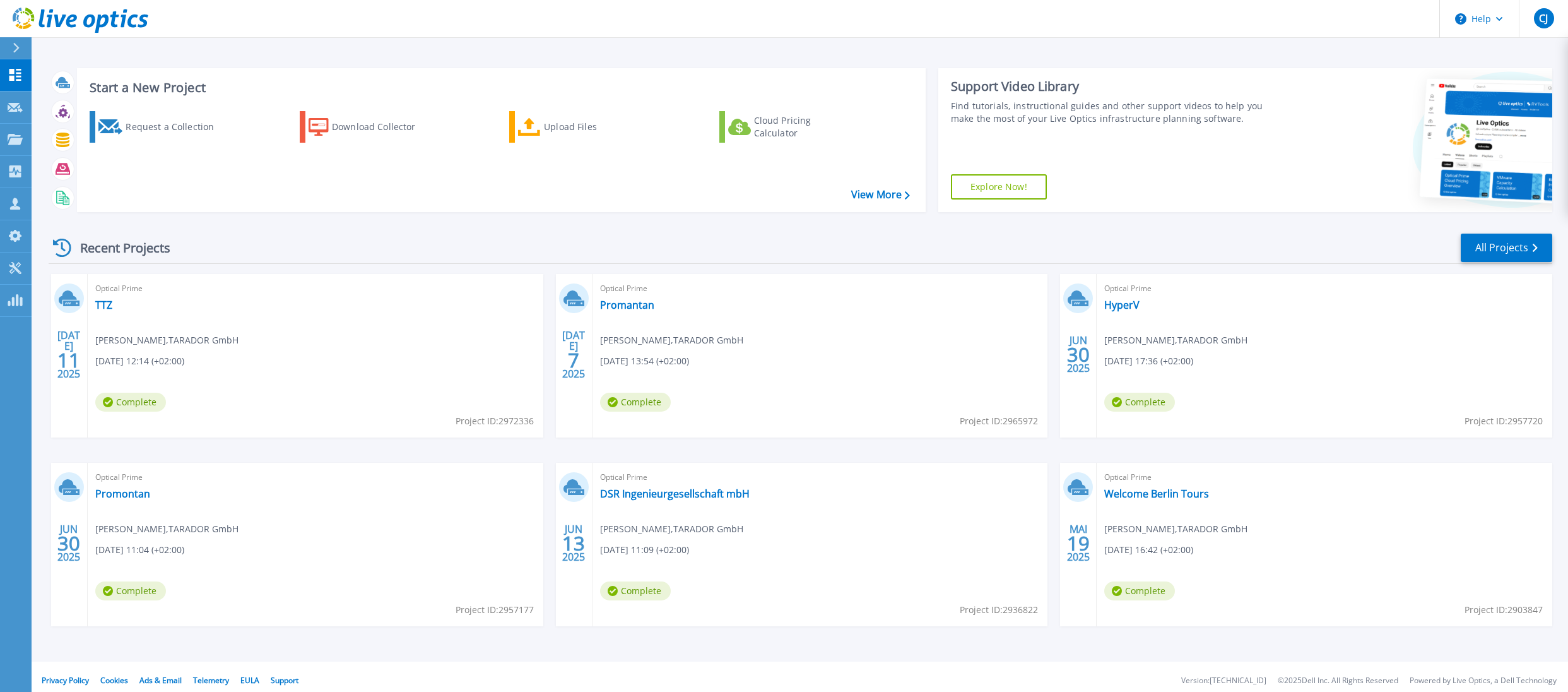
click at [177, 342] on span "Christian Jacob , TARADOR GmbH" at bounding box center [167, 340] width 143 height 14
click at [214, 341] on span "Christian Jacob , TARADOR GmbH" at bounding box center [167, 340] width 143 height 14
click at [108, 342] on span "Christian Jacob , TARADOR GmbH" at bounding box center [167, 340] width 143 height 14
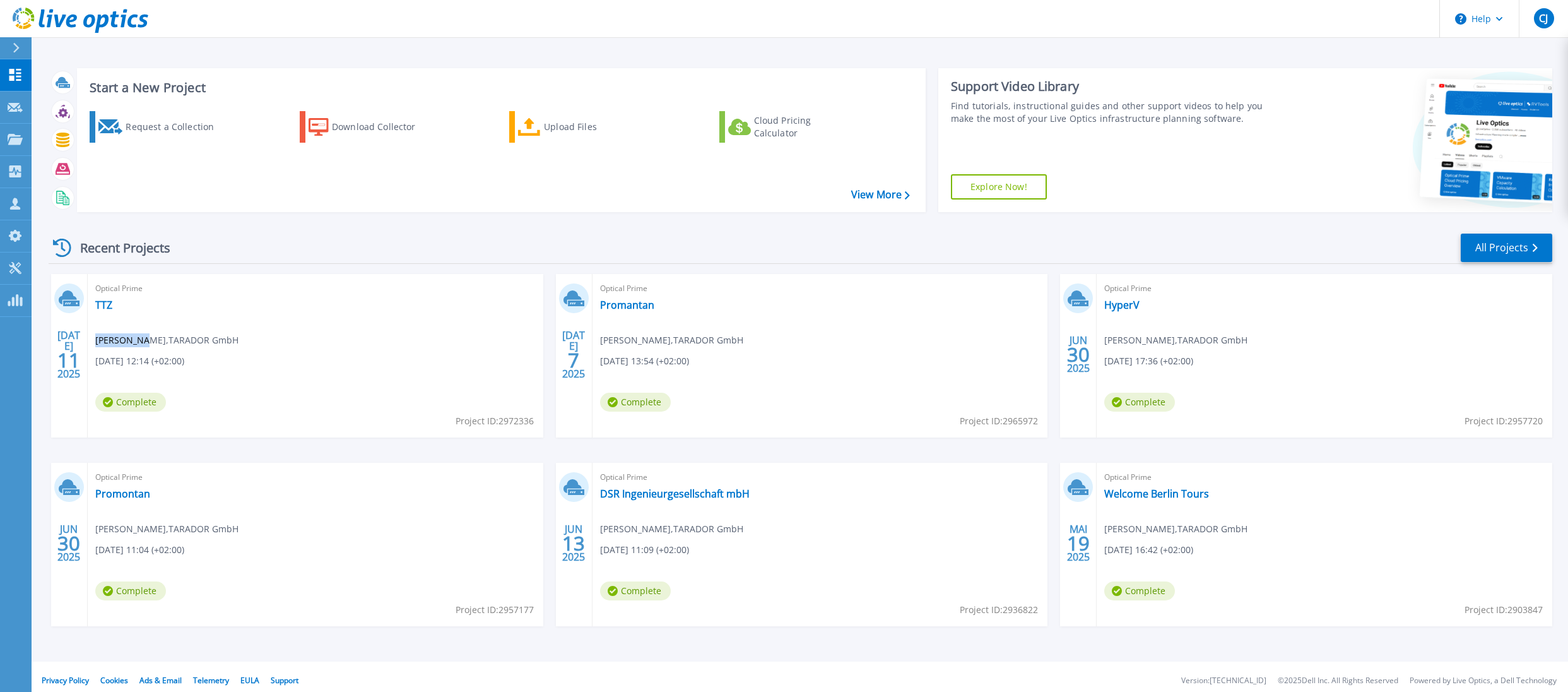
click at [108, 342] on span "Christian Jacob , TARADOR GmbH" at bounding box center [167, 340] width 143 height 14
click at [143, 339] on span "Christian Jacob , TARADOR GmbH" at bounding box center [167, 340] width 143 height 14
click at [175, 339] on span "Christian Jacob , TARADOR GmbH" at bounding box center [167, 340] width 143 height 14
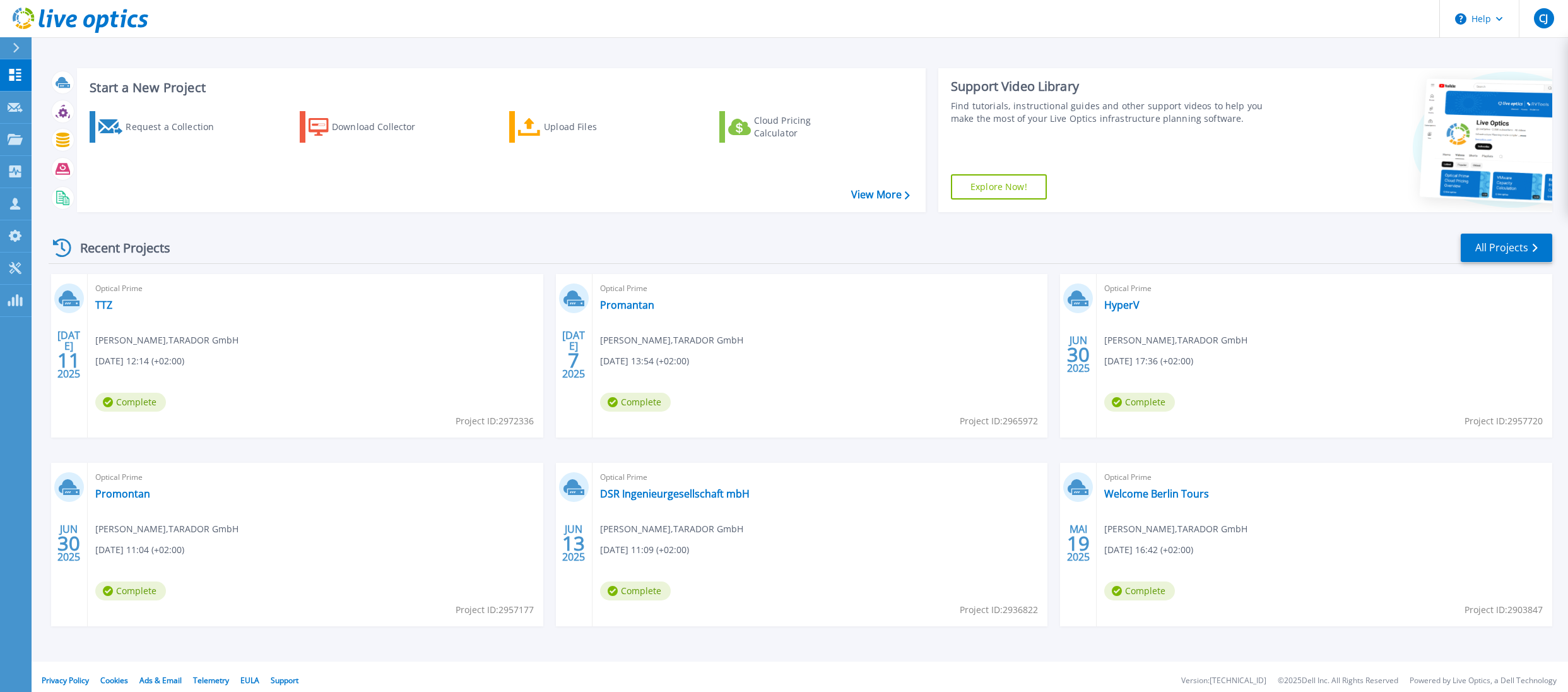
click at [212, 339] on span "Christian Jacob , TARADOR GmbH" at bounding box center [167, 340] width 143 height 14
click at [109, 339] on span "Christian Jacob , TARADOR GmbH" at bounding box center [167, 340] width 143 height 14
click at [148, 342] on span "Christian Jacob , TARADOR GmbH" at bounding box center [167, 340] width 143 height 14
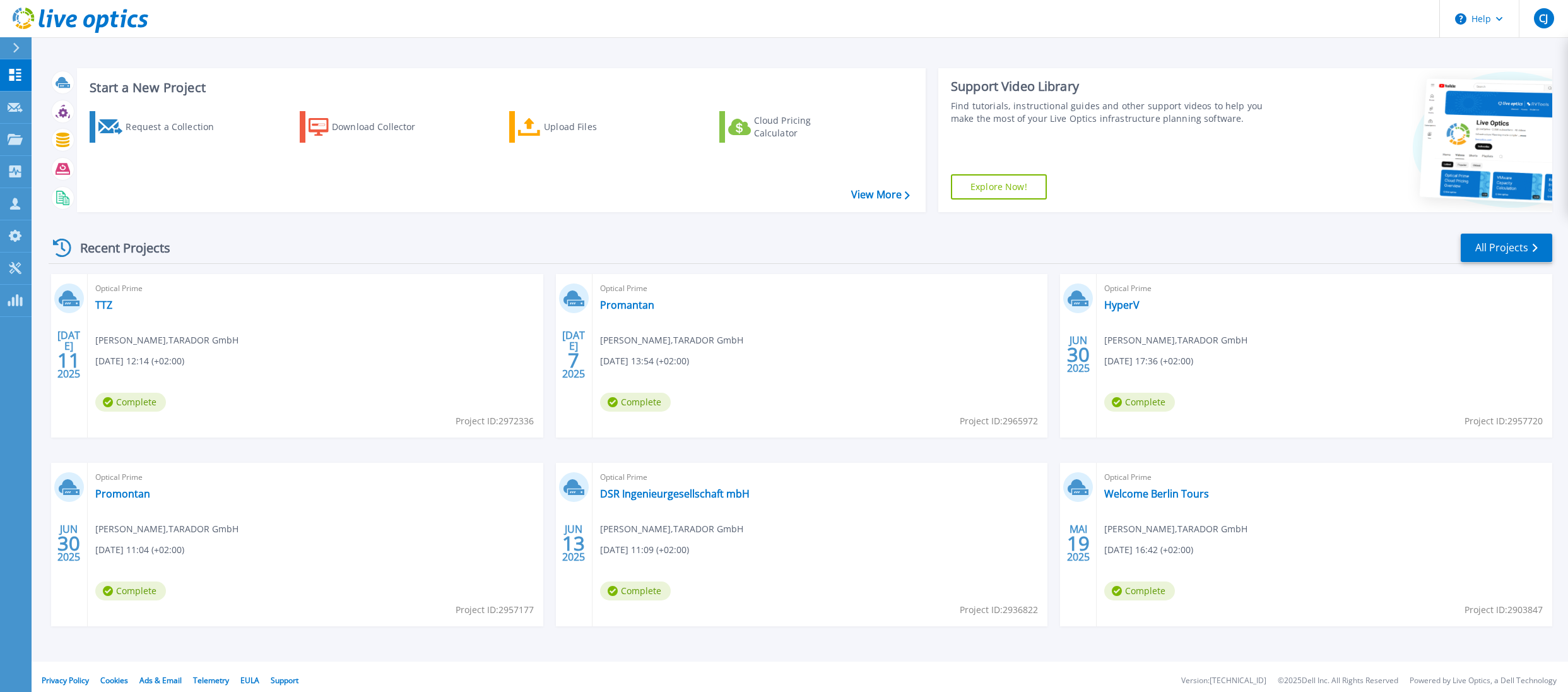
click at [148, 342] on span "Christian Jacob , TARADOR GmbH" at bounding box center [167, 340] width 143 height 14
click at [189, 341] on span "Christian Jacob , TARADOR GmbH" at bounding box center [167, 340] width 143 height 14
click at [190, 341] on span "Christian Jacob , TARADOR GmbH" at bounding box center [167, 340] width 143 height 14
click at [212, 339] on span "Christian Jacob , TARADOR GmbH" at bounding box center [167, 340] width 143 height 14
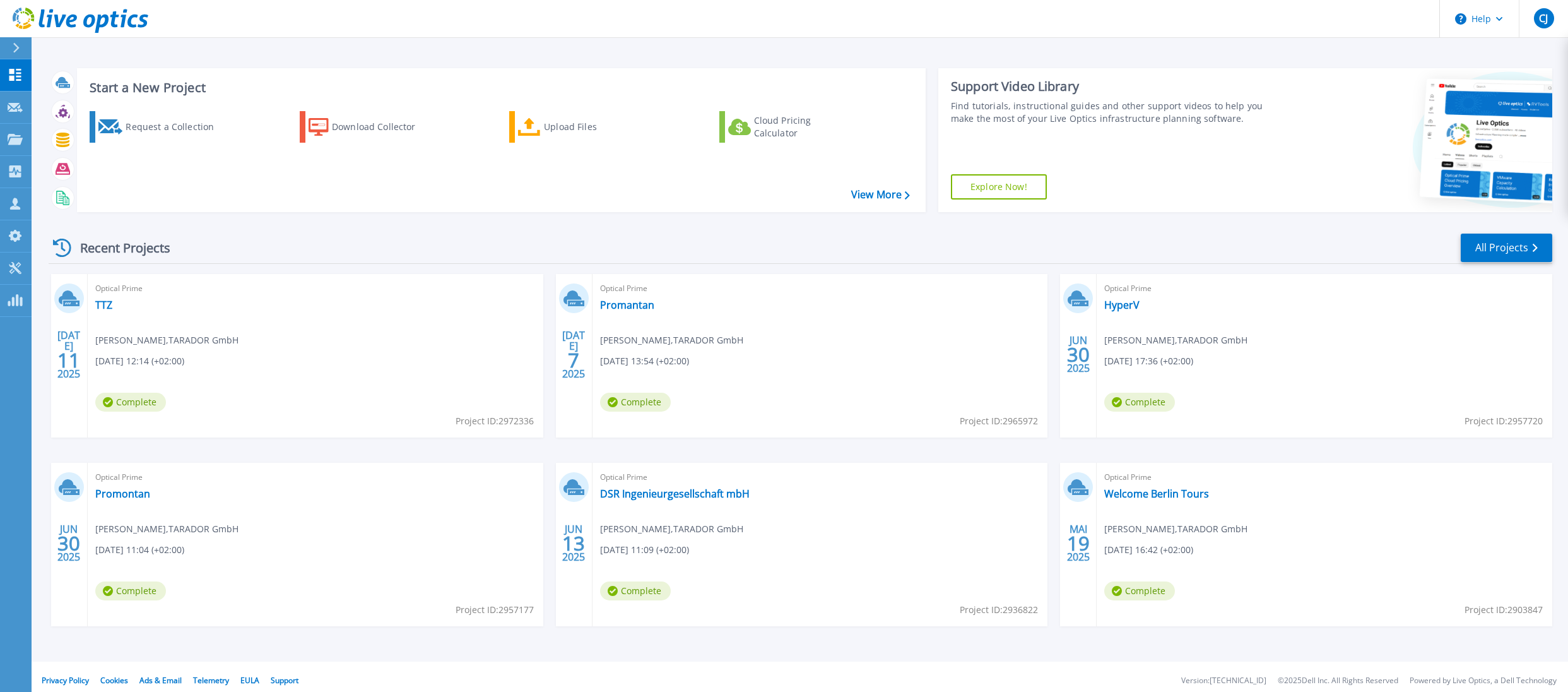
click at [116, 341] on span "Christian Jacob , TARADOR GmbH" at bounding box center [167, 340] width 143 height 14
